Goal: Transaction & Acquisition: Book appointment/travel/reservation

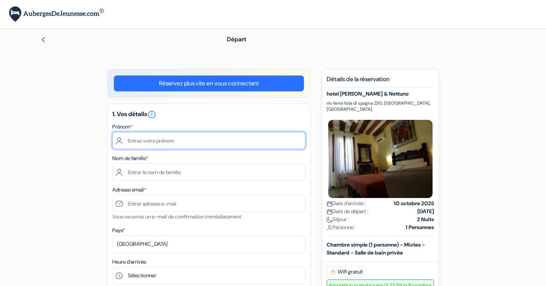
click at [215, 138] on input "text" at bounding box center [208, 140] width 193 height 17
type input "[PERSON_NAME]"
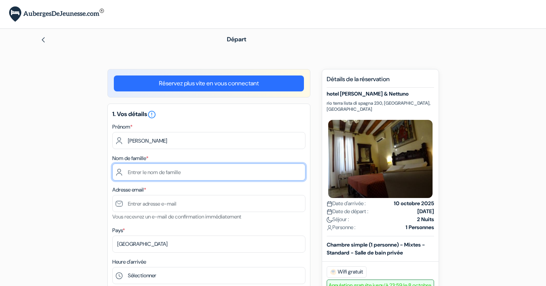
type input "treiber"
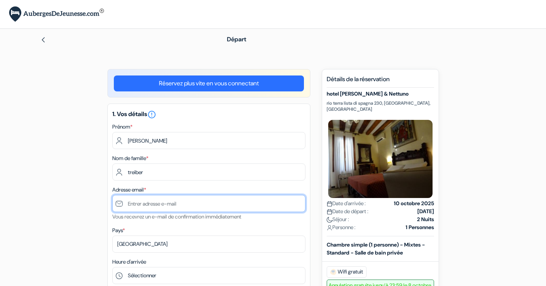
type input "[PERSON_NAME][EMAIL_ADDRESS][DOMAIN_NAME]"
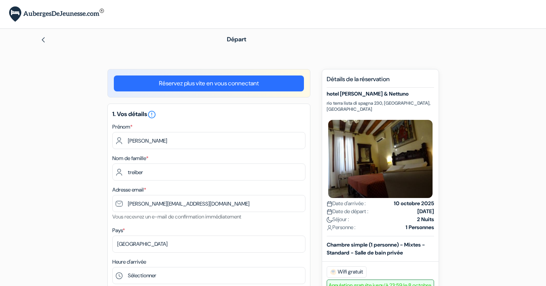
type input "[PHONE_NUMBER]"
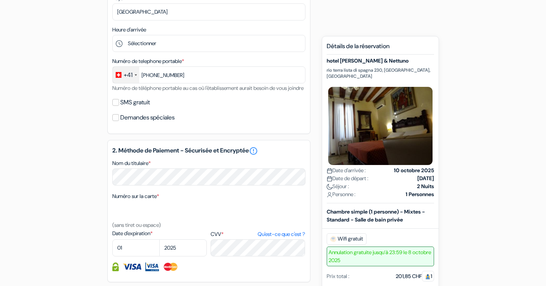
scroll to position [232, 0]
select select "10"
select select "2026"
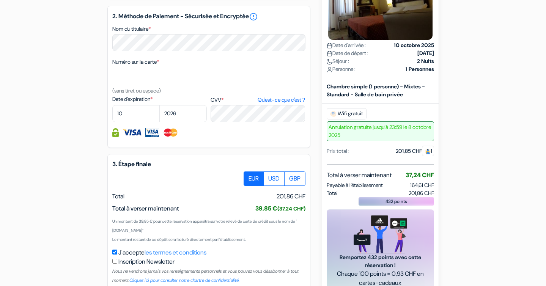
scroll to position [367, 0]
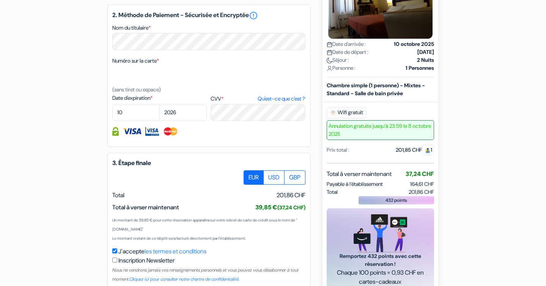
click at [505, 82] on div "add_box [GEOGRAPHIC_DATA][PERSON_NAME] rio terra lista di spagna 230, [GEOGRAPH…" at bounding box center [273, 12] width 501 height 621
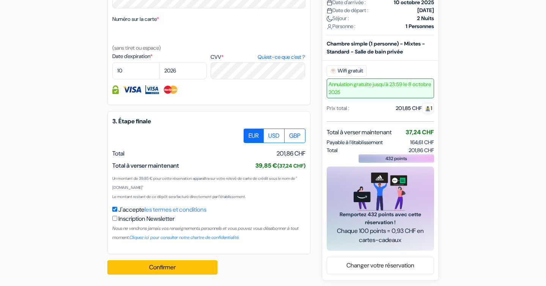
scroll to position [413, 0]
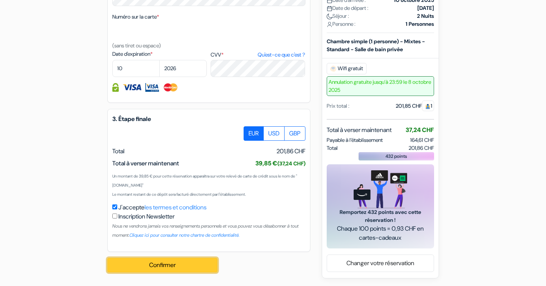
click at [148, 272] on button "Confirmer Loading..." at bounding box center [162, 265] width 110 height 14
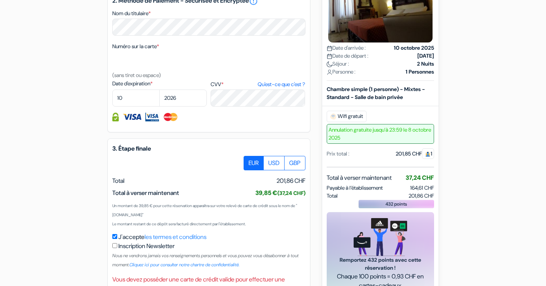
scroll to position [381, 0]
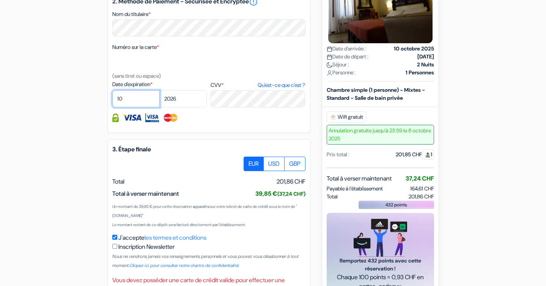
click at [134, 107] on select "01 02 03 04 05 06 07 08 09 10 11 12" at bounding box center [135, 98] width 47 height 17
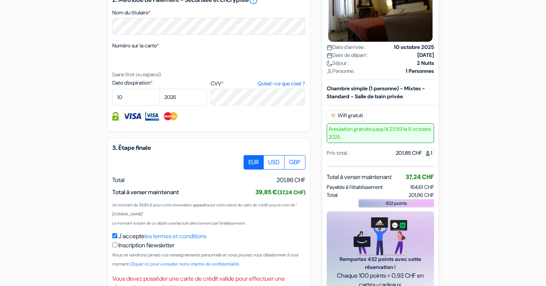
click at [81, 71] on div "add_box [GEOGRAPHIC_DATA][PERSON_NAME] rio terra lista di spagna 230, [GEOGRAPH…" at bounding box center [273, 5] width 501 height 639
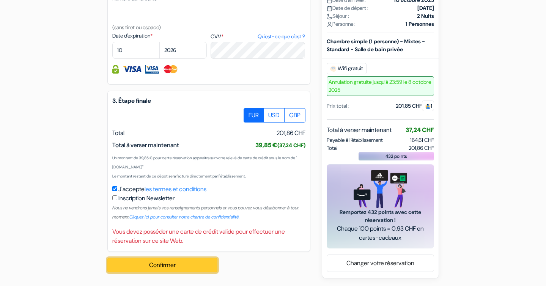
click at [167, 269] on button "Confirmer Loading..." at bounding box center [162, 265] width 110 height 14
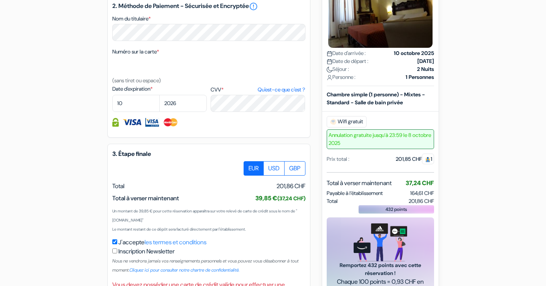
scroll to position [375, 0]
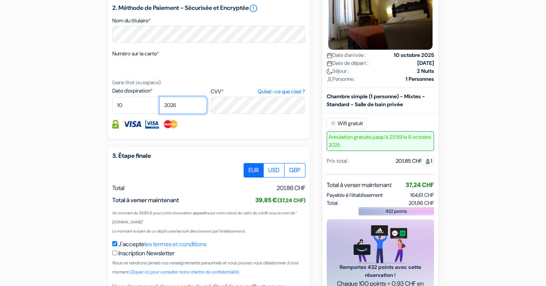
click at [183, 114] on select "2025 2026 2027 2028 2029 2030 2031 2032 2033 2034 2035 2036 2037 2038 2039 2040…" at bounding box center [182, 105] width 47 height 17
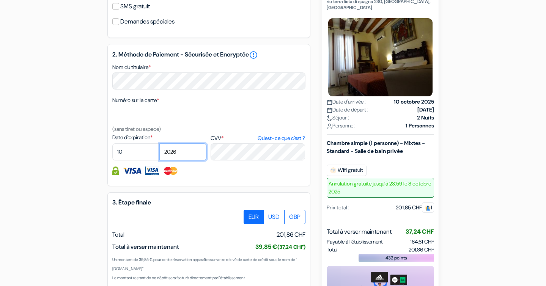
scroll to position [328, 0]
